Goal: Transaction & Acquisition: Obtain resource

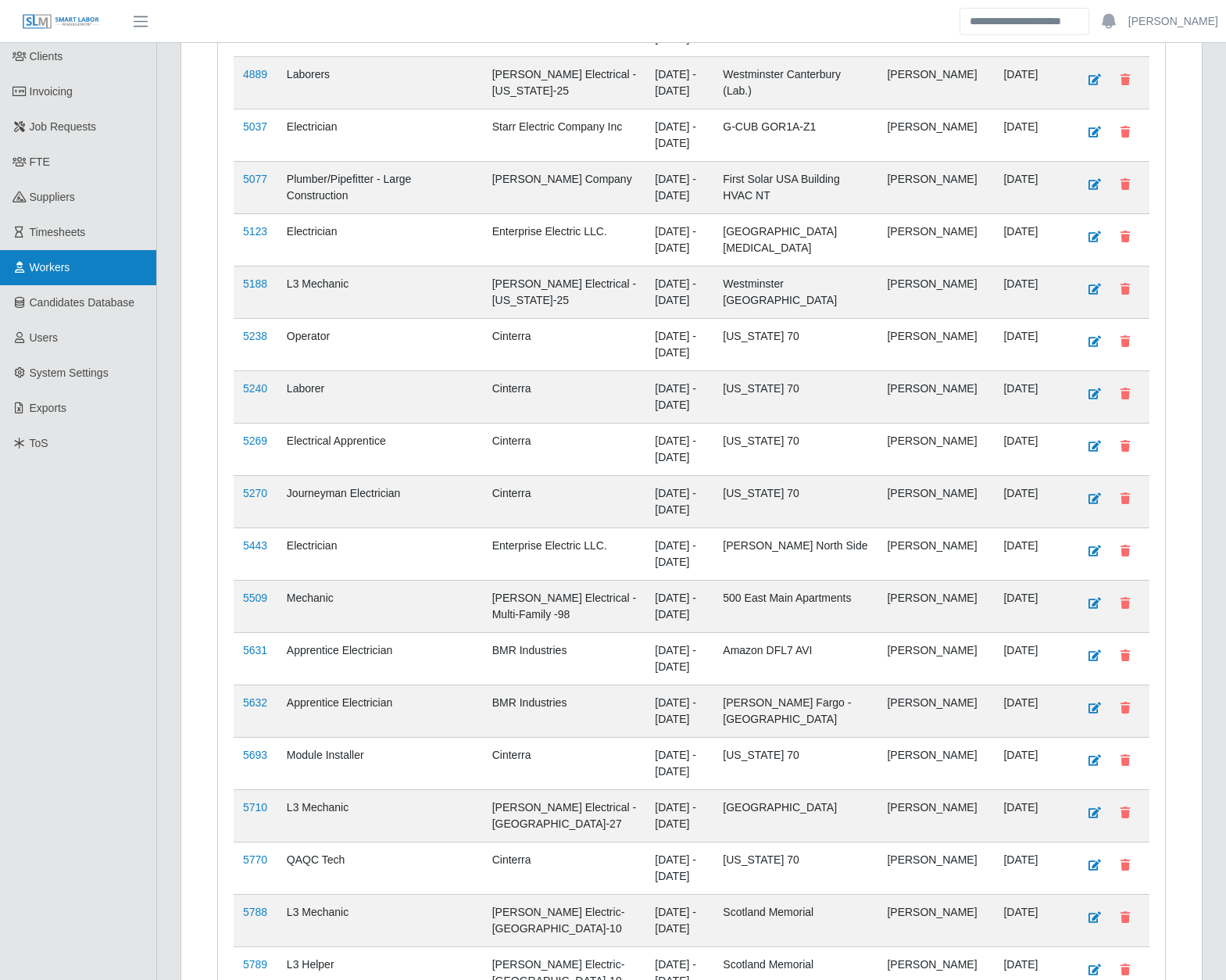
scroll to position [518, 0]
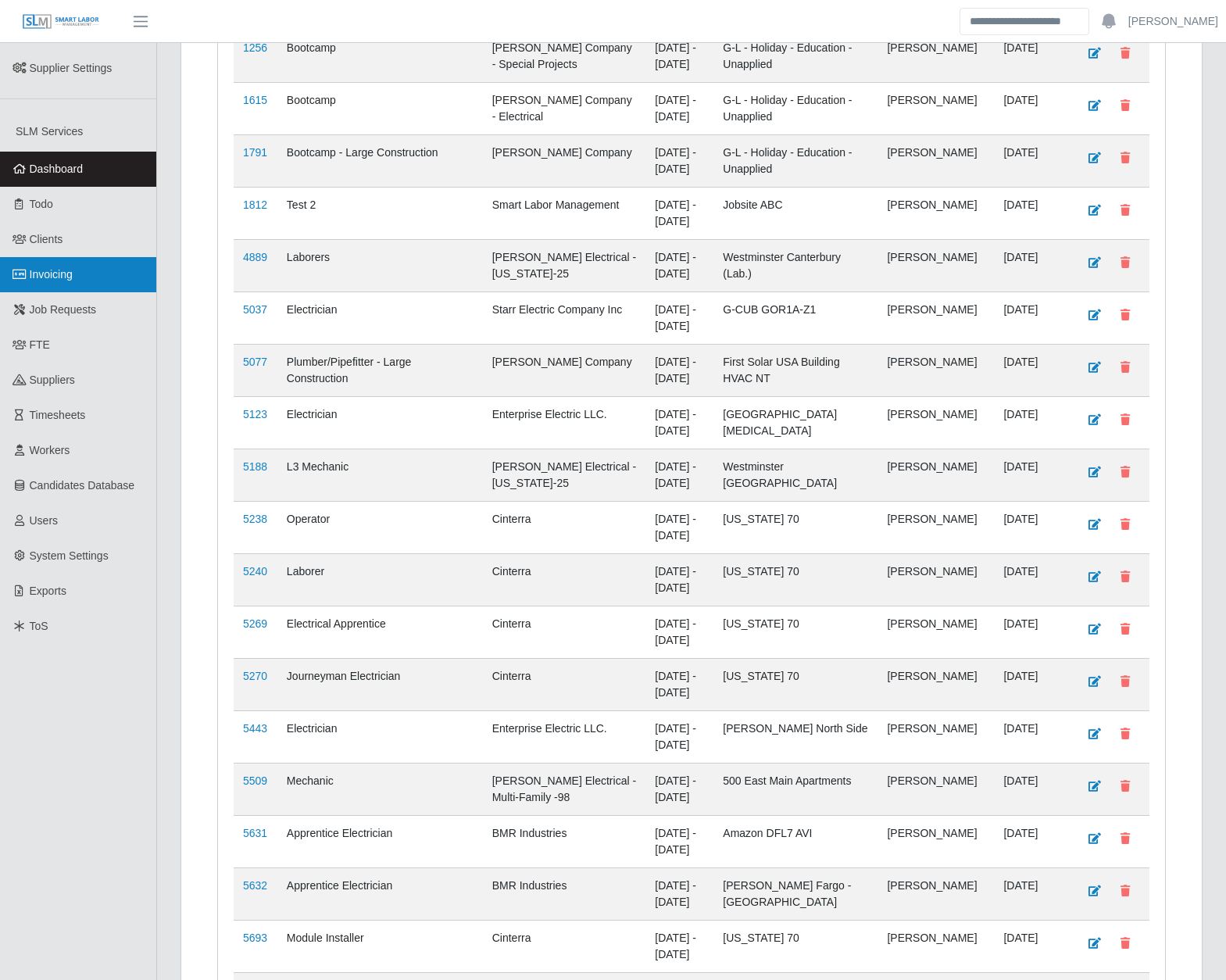
click at [64, 268] on span "Invoicing" at bounding box center [51, 274] width 43 height 13
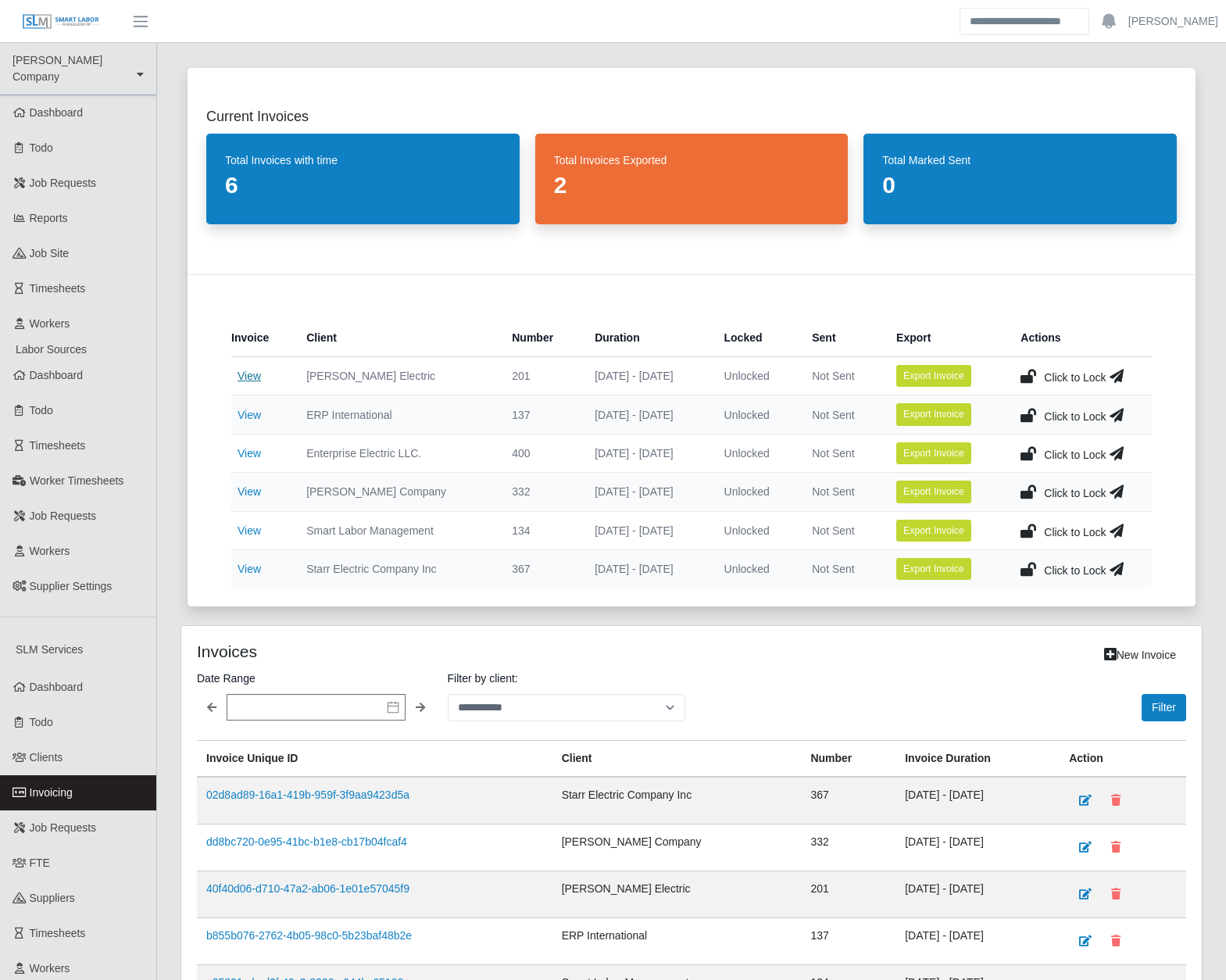
click at [250, 372] on link "View" at bounding box center [250, 376] width 24 height 13
click at [256, 565] on link "View" at bounding box center [250, 569] width 24 height 13
click at [258, 526] on link "View" at bounding box center [250, 531] width 24 height 13
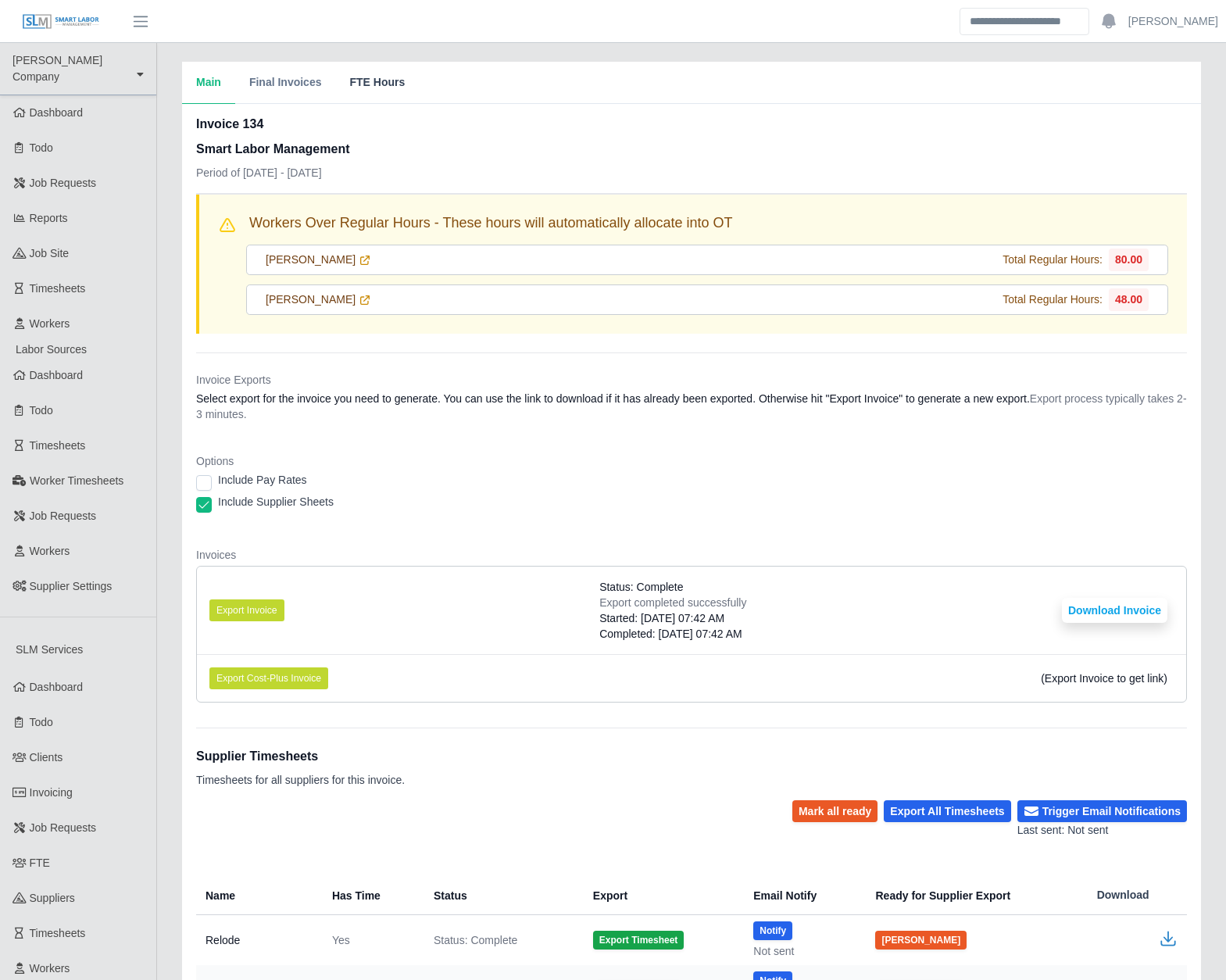
click at [395, 83] on button "FTE Hours" at bounding box center [377, 83] width 83 height 42
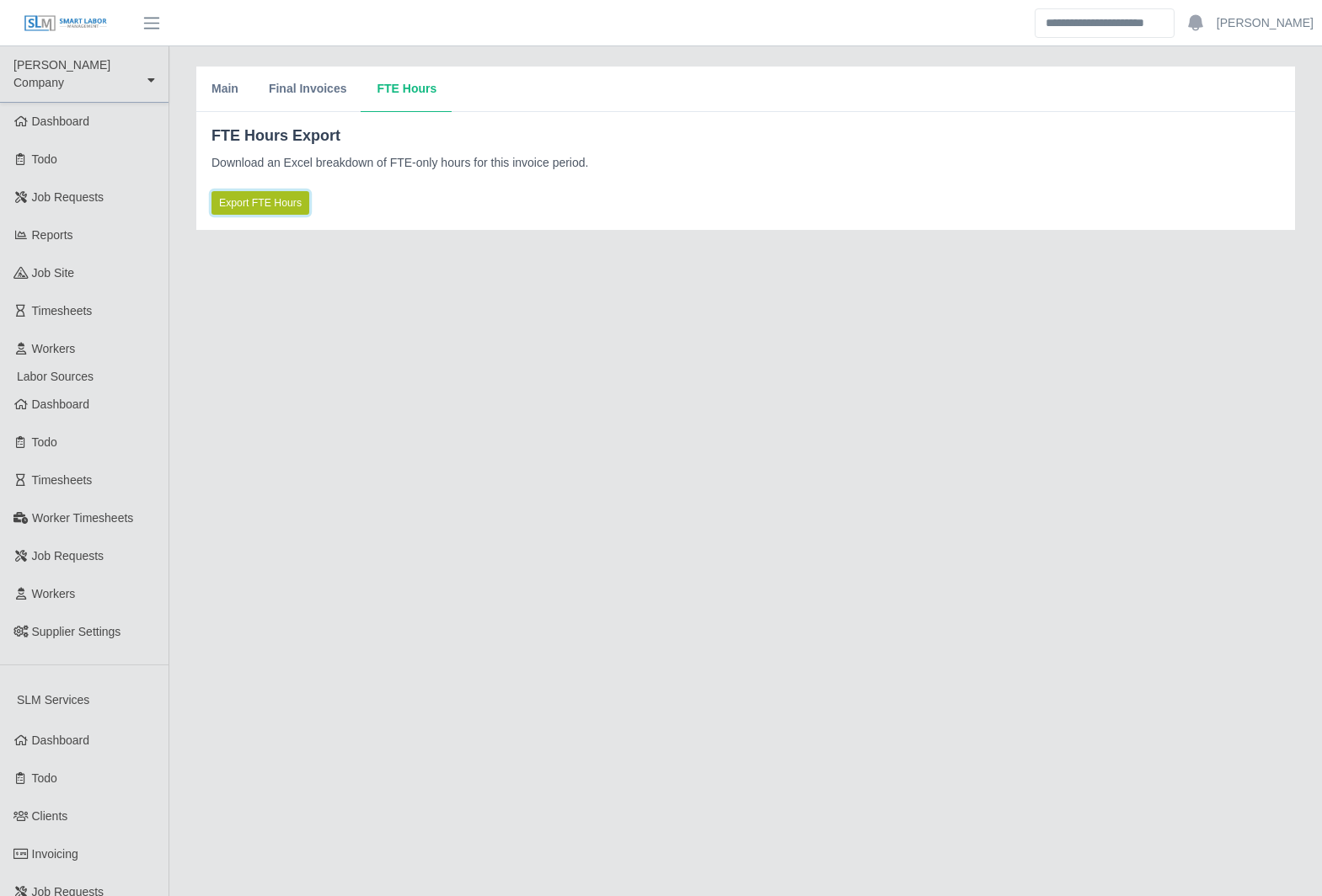
click at [252, 205] on span "Export FTE Hours" at bounding box center [260, 202] width 82 height 15
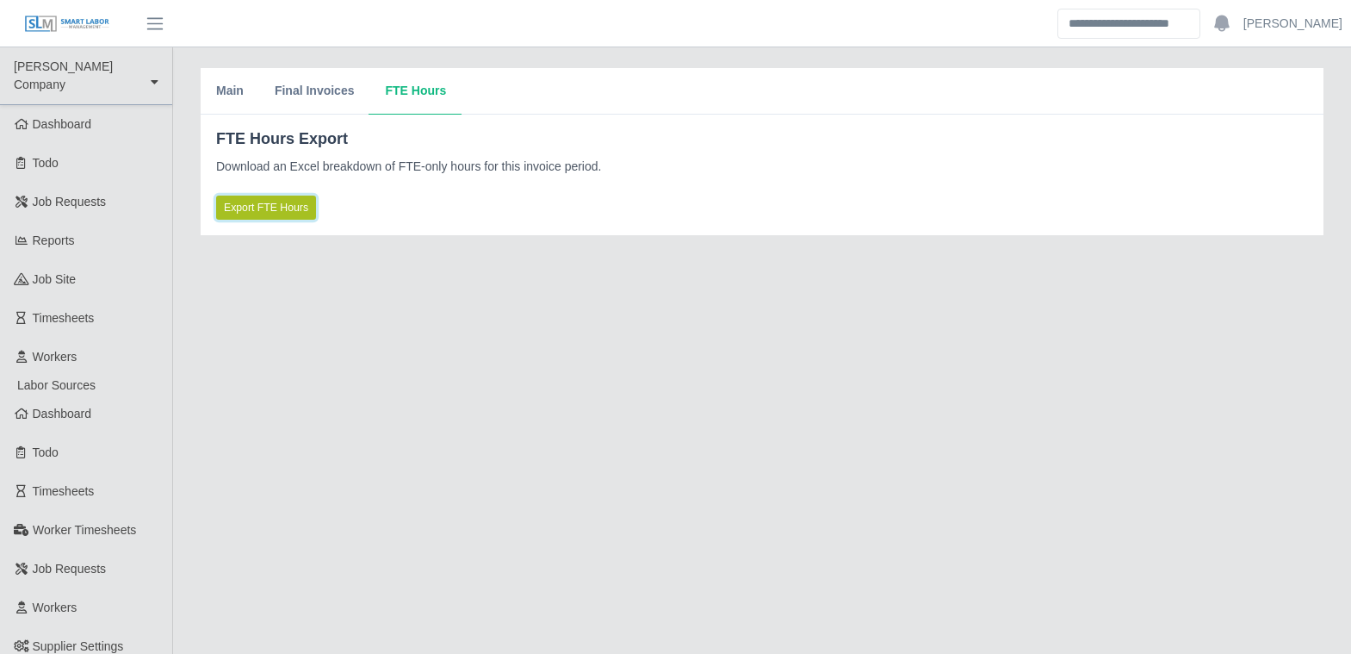
click at [276, 207] on span "Export FTE Hours" at bounding box center [266, 207] width 84 height 15
click at [272, 212] on span "Export FTE Hours" at bounding box center [266, 207] width 84 height 15
click at [292, 206] on span "Export FTE Hours" at bounding box center [266, 207] width 84 height 15
click at [288, 205] on span "Export FTE Hours" at bounding box center [266, 207] width 84 height 15
click at [272, 206] on span "Export FTE Hours" at bounding box center [266, 207] width 84 height 15
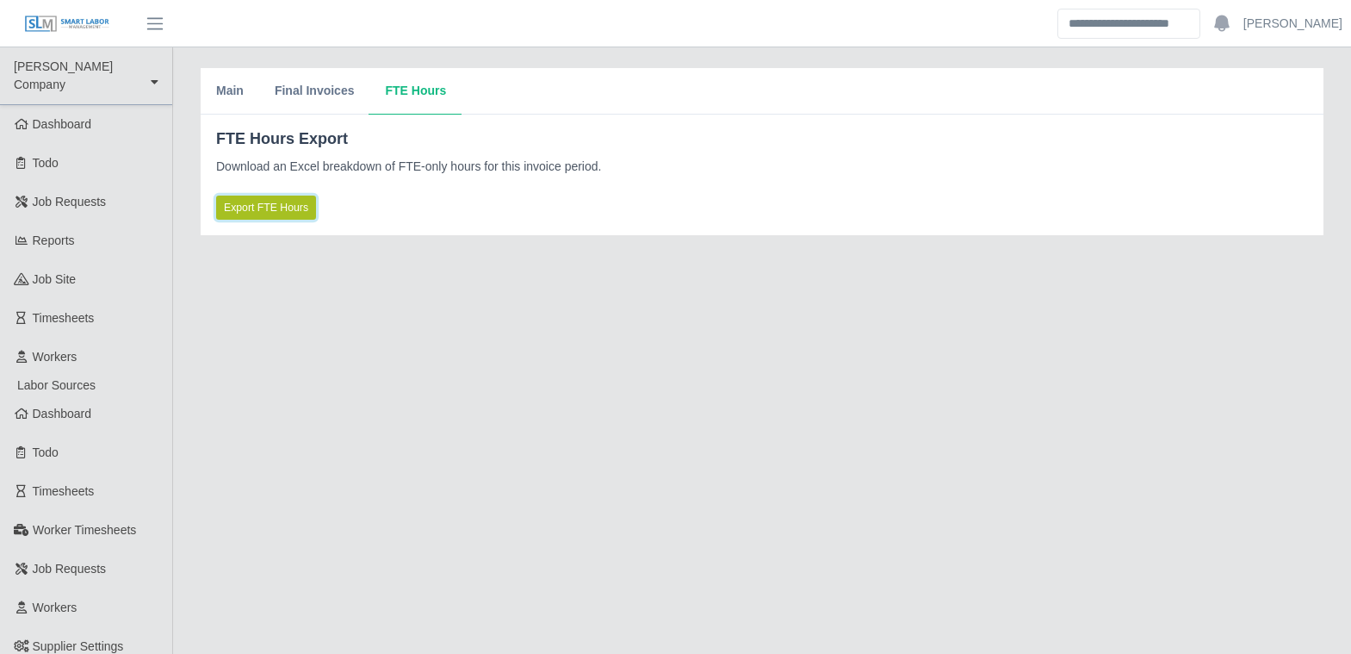
click at [265, 210] on span "Export FTE Hours" at bounding box center [266, 207] width 84 height 15
click at [276, 205] on span "Export FTE Hours" at bounding box center [266, 207] width 84 height 15
click at [301, 211] on span "Export FTE Hours" at bounding box center [287, 207] width 84 height 15
